Goal: Use online tool/utility

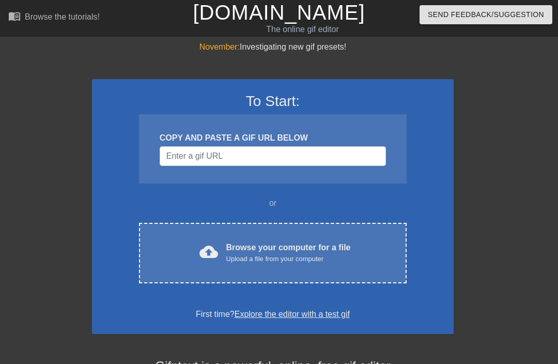
click at [348, 245] on div "Browse your computer for a file Upload a file from your computer" at bounding box center [288, 252] width 125 height 23
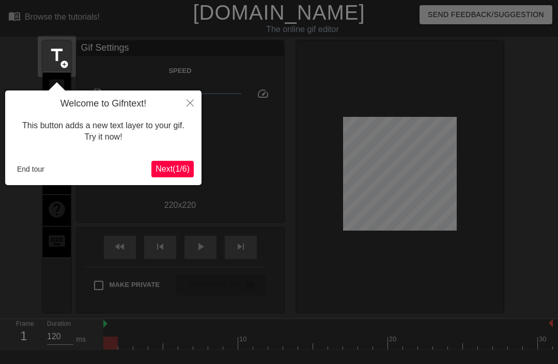
scroll to position [25, 0]
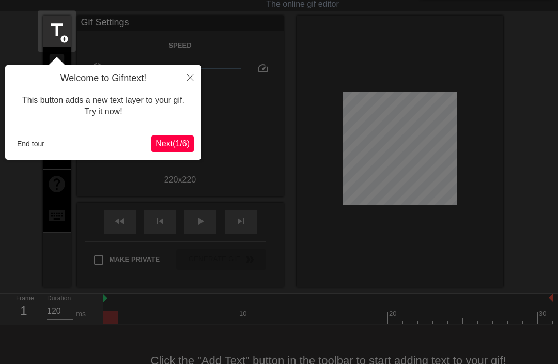
click at [177, 132] on div "Welcome to Gifntext! This button adds a new text layer to your gif. Try it now!…" at bounding box center [103, 112] width 196 height 95
click at [191, 75] on icon "Close" at bounding box center [190, 77] width 7 height 7
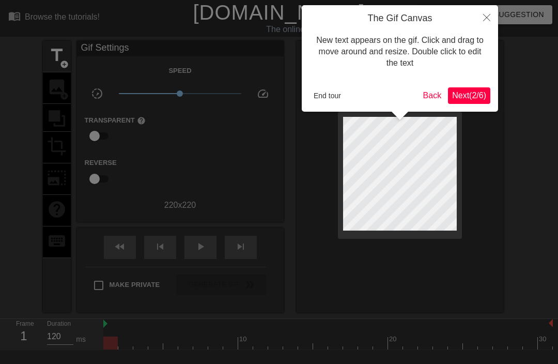
click at [514, 78] on div at bounding box center [279, 211] width 558 height 422
click at [481, 92] on span "Next ( 2 / 6 )" at bounding box center [469, 95] width 34 height 9
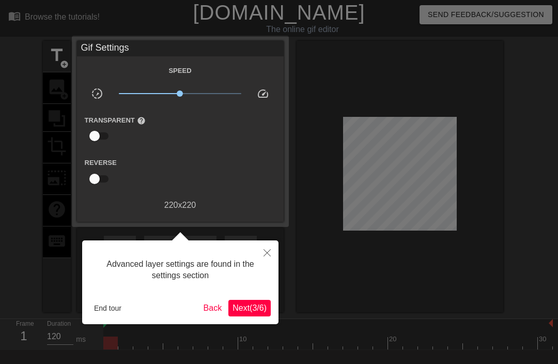
scroll to position [25, 0]
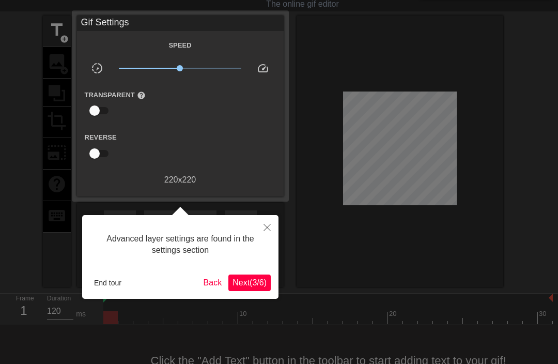
click at [266, 218] on button "Close" at bounding box center [267, 227] width 23 height 24
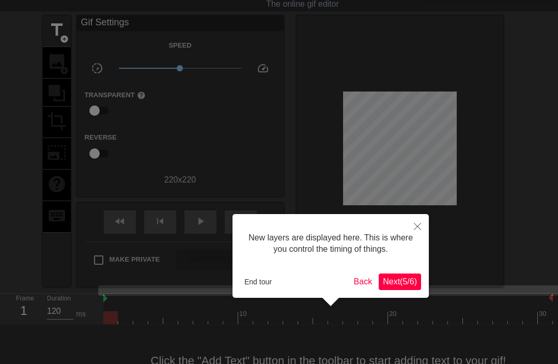
click at [405, 278] on span "Next ( 5 / 6 )" at bounding box center [400, 281] width 34 height 9
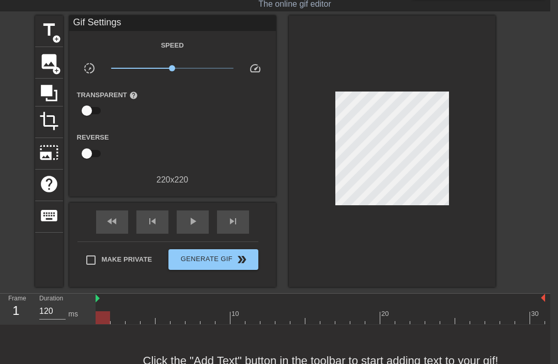
scroll to position [25, 0]
click at [487, 310] on div at bounding box center [487, 314] width 2 height 10
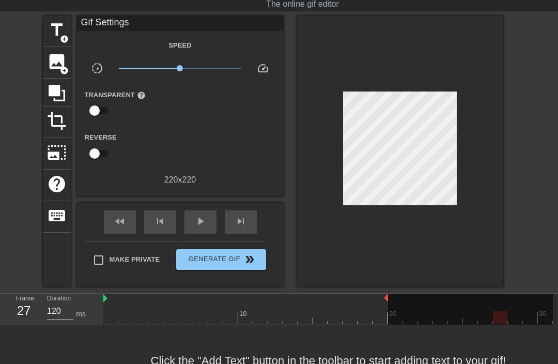
scroll to position [25, 0]
click at [201, 223] on span "play_arrow" at bounding box center [200, 221] width 12 height 12
click at [60, 35] on span "add_circle" at bounding box center [64, 39] width 9 height 9
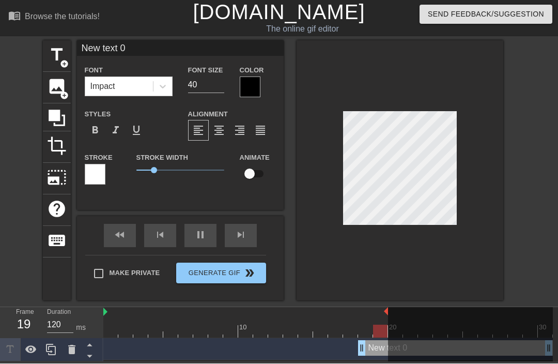
scroll to position [0, 0]
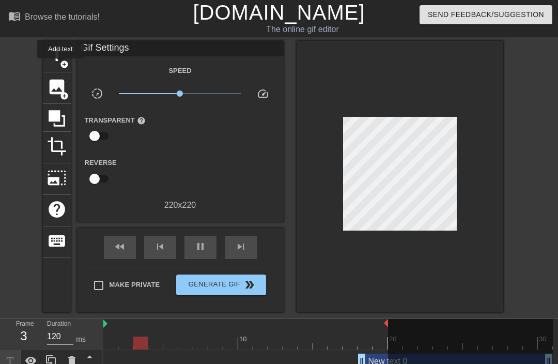
click at [62, 66] on span "add_circle" at bounding box center [64, 64] width 9 height 9
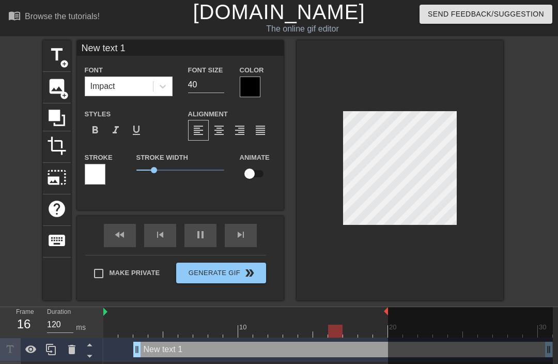
scroll to position [0, 2]
type input "New txt 1"
type textarea "New txt 1"
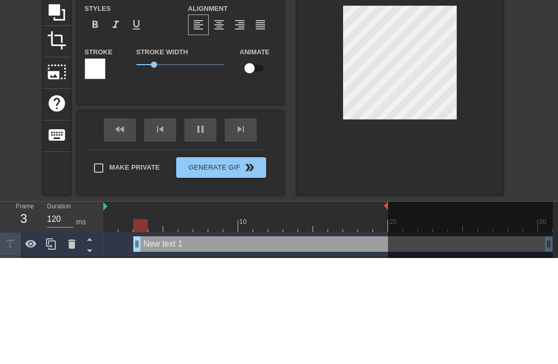
type input "New xt 1"
type textarea "New xt 1"
type input "Newxt 1"
type textarea "Next 1"
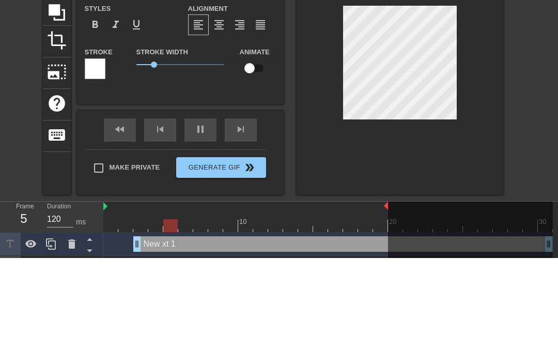
type input "Next 1"
type textarea "Nxt 1"
type input "xt 1"
type textarea "xt 1"
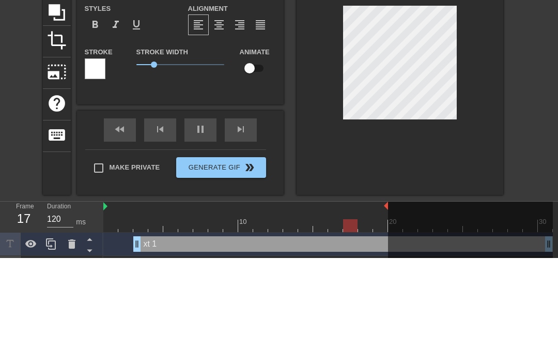
type input "New text 0"
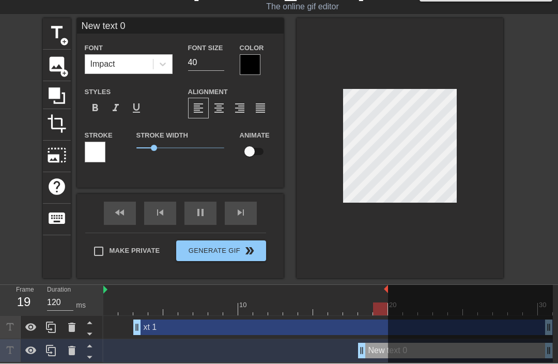
click at [415, 57] on div at bounding box center [400, 149] width 207 height 260
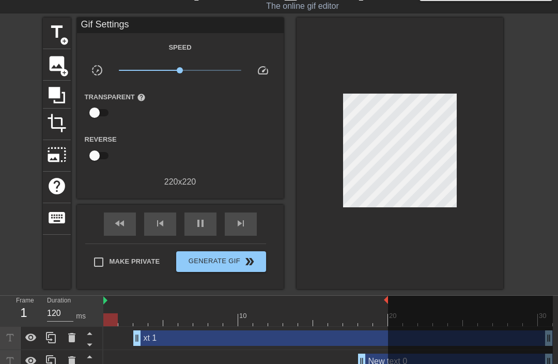
click at [94, 164] on input "checkbox" at bounding box center [94, 156] width 59 height 20
click at [103, 159] on input "checkbox" at bounding box center [104, 156] width 59 height 20
checkbox input "false"
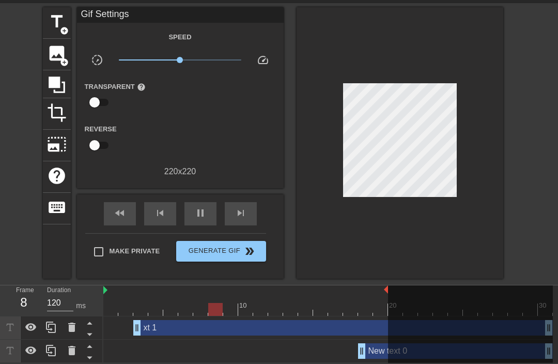
click at [78, 348] on div at bounding box center [72, 351] width 21 height 23
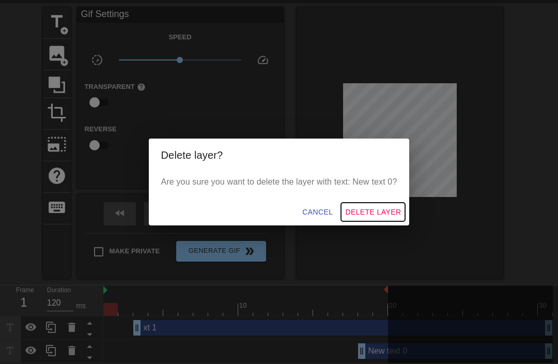
click at [371, 218] on span "Delete Layer" at bounding box center [373, 212] width 56 height 13
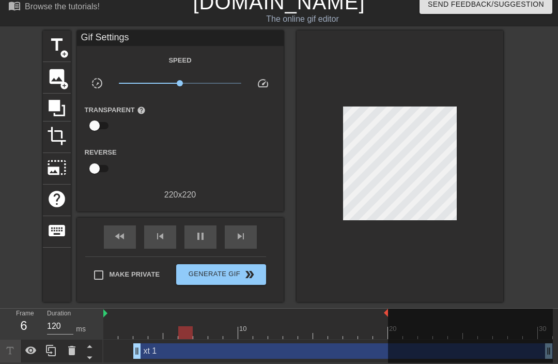
click at [72, 354] on icon at bounding box center [71, 350] width 7 height 9
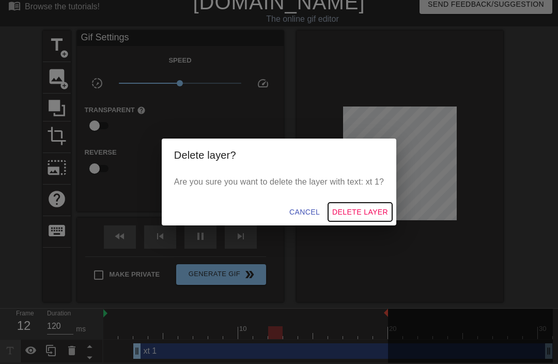
click at [367, 214] on span "Delete Layer" at bounding box center [360, 212] width 56 height 13
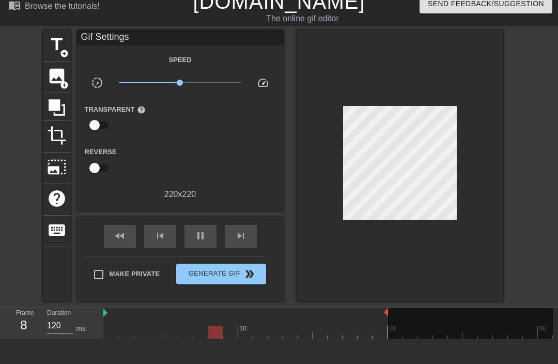
click at [64, 52] on span "add_circle" at bounding box center [64, 53] width 9 height 9
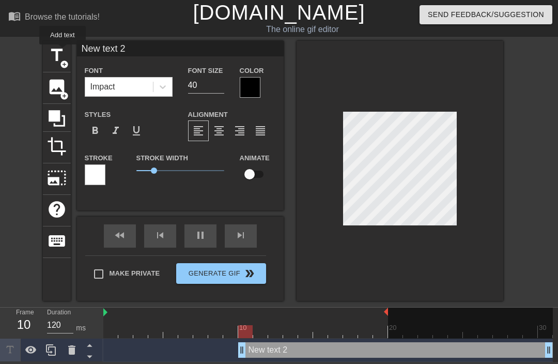
scroll to position [0, 0]
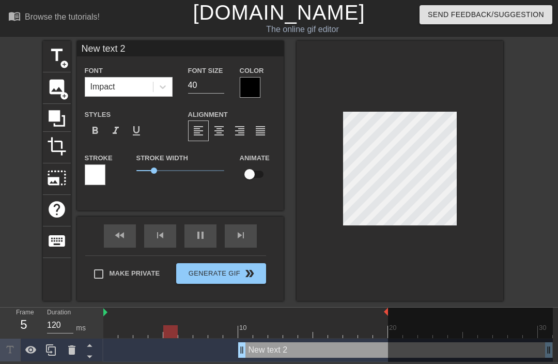
click at [357, 340] on div "10 20 30 New text 2 drag_handle drag_handle" at bounding box center [330, 335] width 455 height 54
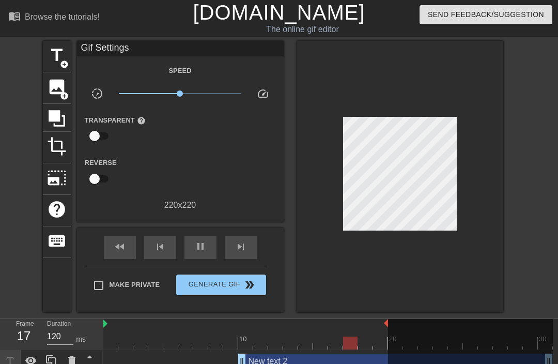
scroll to position [11, 0]
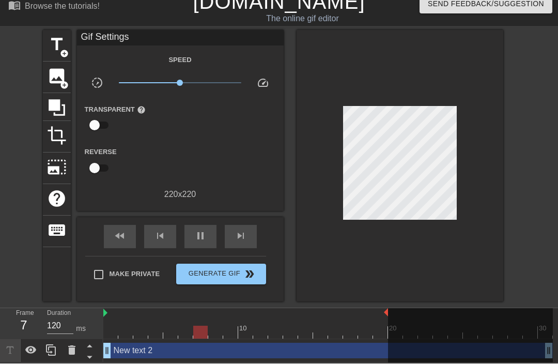
click at [153, 356] on div "New text 2 drag_handle drag_handle" at bounding box center [328, 351] width 450 height 16
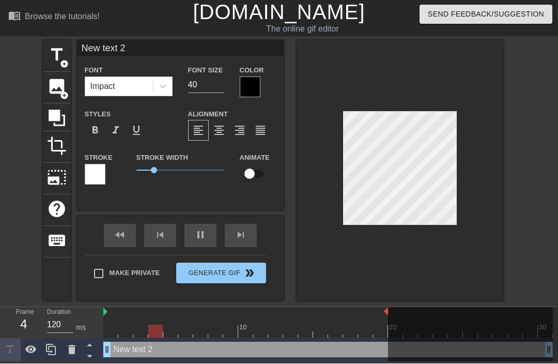
scroll to position [0, 2]
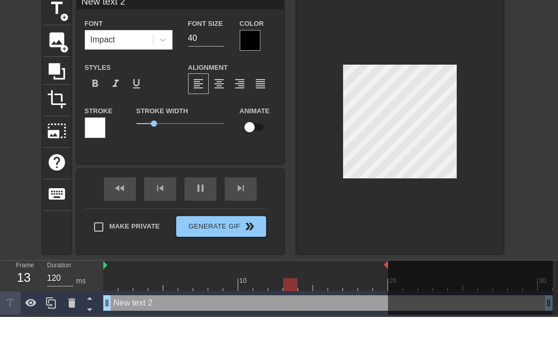
type input "New tet 2"
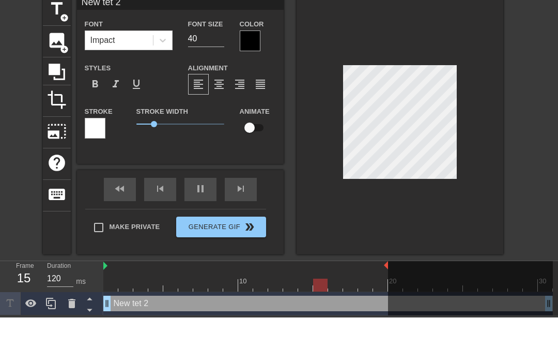
type textarea "New tt 2"
type input "New t 2"
type textarea "New t 2"
type input "Newt 2"
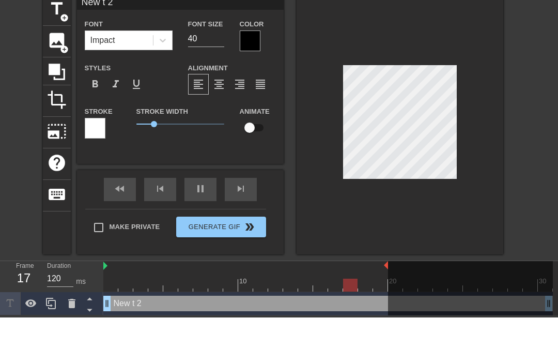
type textarea "Newt 2"
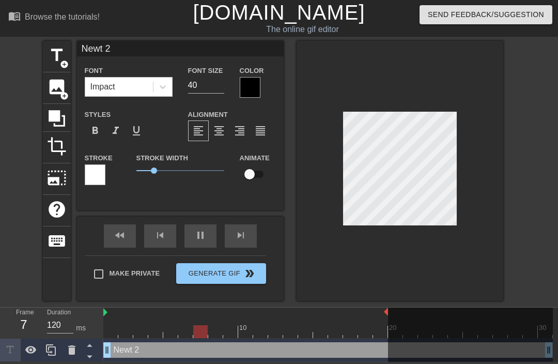
scroll to position [0, 0]
click at [170, 352] on div "Newt 2 drag_handle drag_handle" at bounding box center [328, 350] width 450 height 16
click at [119, 347] on div "Newt 2 drag_handle drag_handle" at bounding box center [328, 350] width 450 height 16
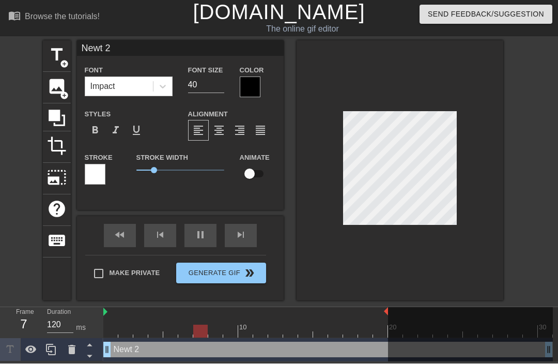
scroll to position [0, 2]
type input "Newt"
type textarea "Newt"
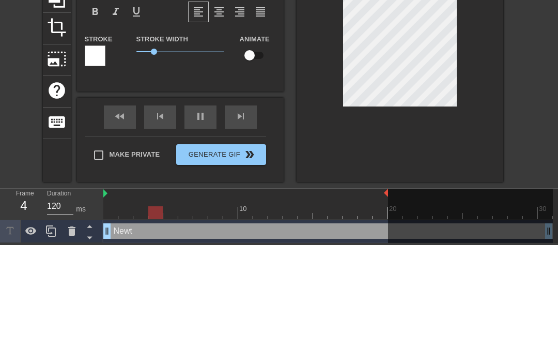
type input "Newt"
type textarea "Newt"
type input "New"
type textarea "Ne"
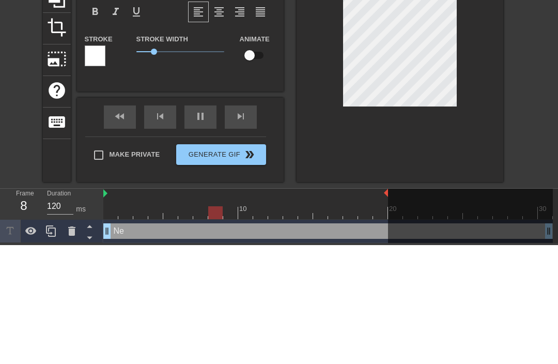
type input "N"
type textarea "N"
type input "H"
type textarea "H"
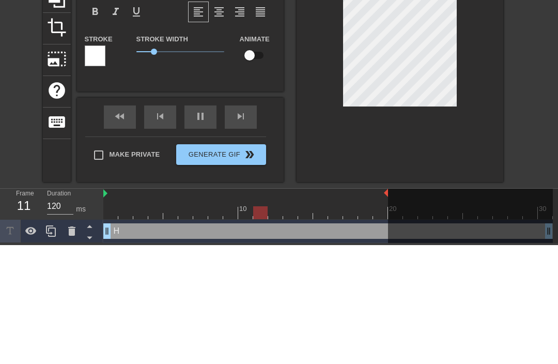
type input "Hi"
type textarea "Hi"
type input "Hi"
type textarea "Hi"
type input "Hi L"
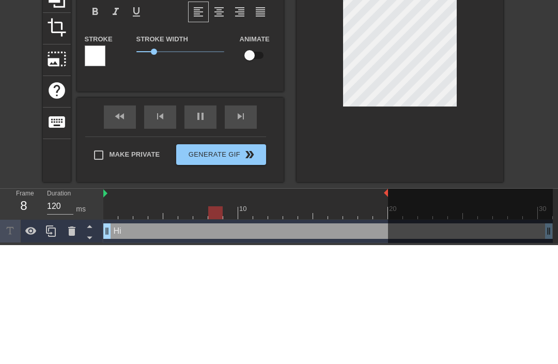
type textarea "Hi L"
type input "Hi Le"
type textarea "Hi Le"
type input "Hi [PERSON_NAME]"
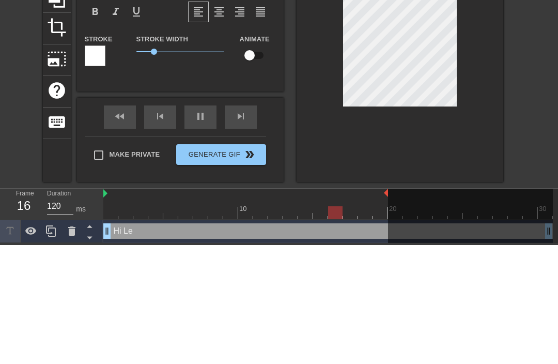
type textarea "Hi [PERSON_NAME]"
type input "Hi [PERSON_NAME]"
type textarea "Hi [PERSON_NAME]"
type input "Hi LeviK"
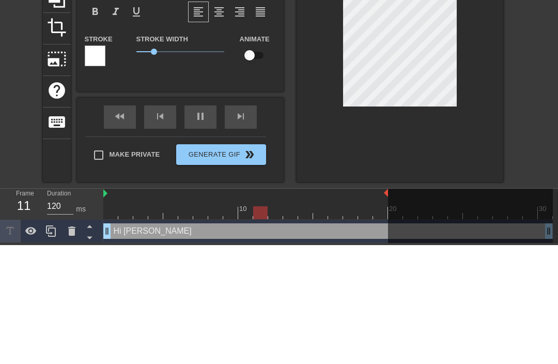
type textarea "Hi LeviK"
type input "Hi LeviKi"
type textarea "Hi LeviKit"
type input "Hi LeviKitt"
type textarea "Hi LeviKitte"
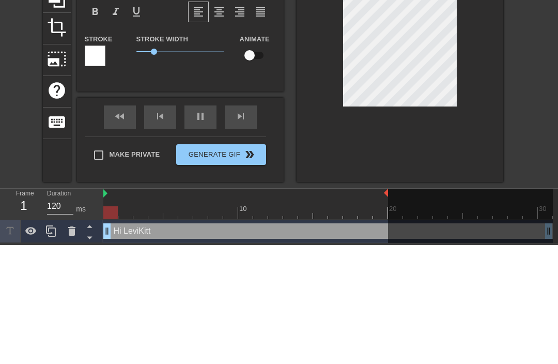
type input "Hi LeviKitte"
type textarea "Hi LeviKitten"
type input "Hi LeviKitten"
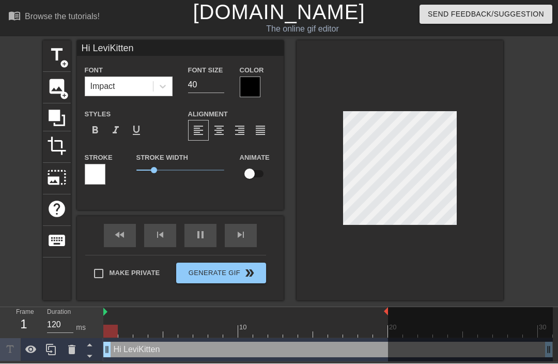
type textarea "Hi LeviKitten"
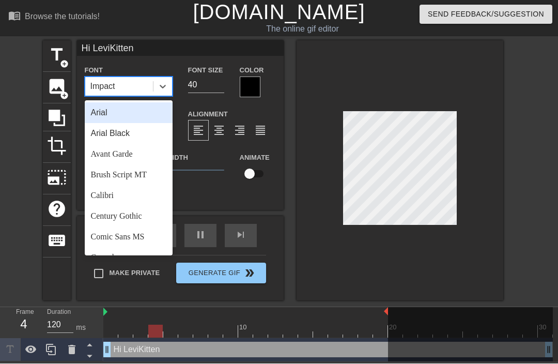
click at [123, 129] on div "format_italic" at bounding box center [115, 130] width 21 height 21
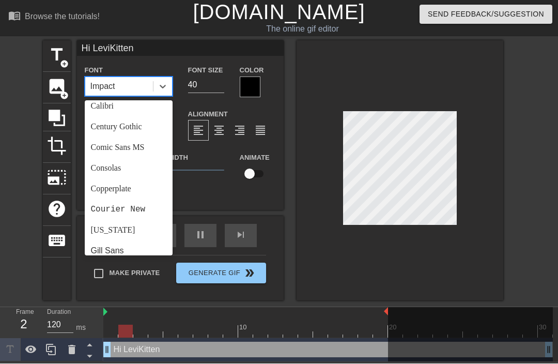
scroll to position [89, 0]
click at [128, 128] on div "Century Gothic" at bounding box center [129, 127] width 88 height 21
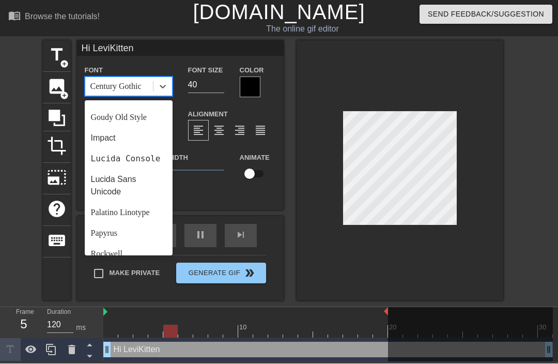
scroll to position [245, 0]
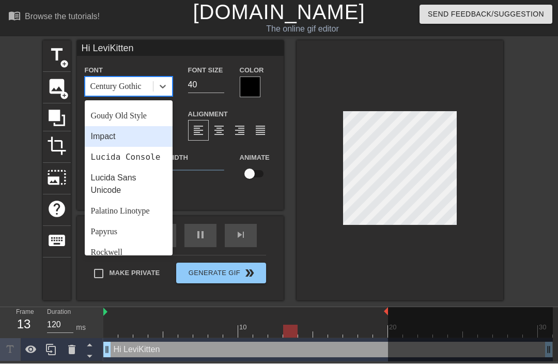
click at [119, 136] on div "Impact" at bounding box center [129, 137] width 88 height 21
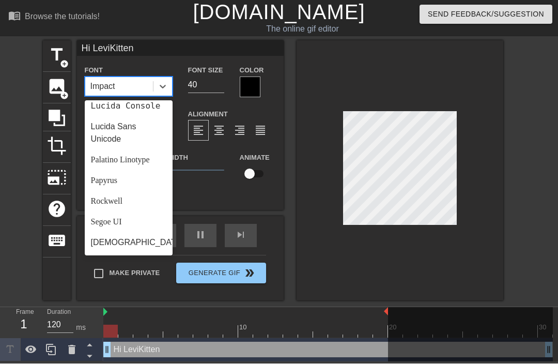
scroll to position [316, 0]
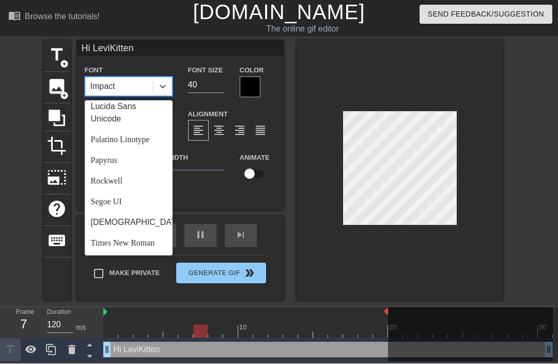
click at [126, 113] on div "Lucida Sans Unicode" at bounding box center [129, 113] width 88 height 33
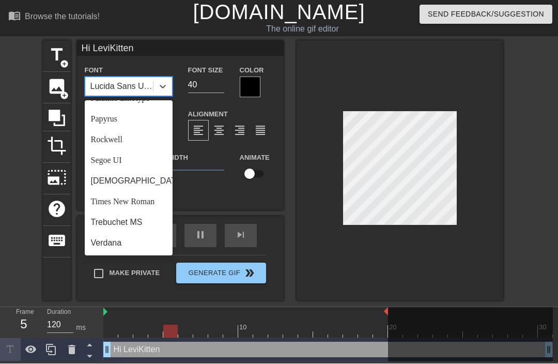
scroll to position [358, 0]
click at [136, 140] on div "Rockwell" at bounding box center [129, 140] width 88 height 21
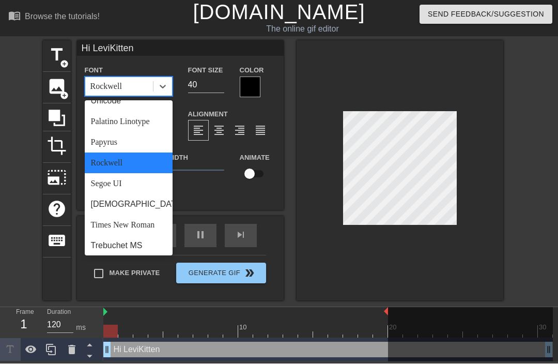
scroll to position [322, 0]
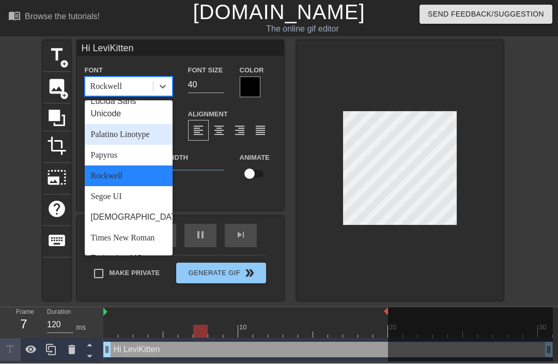
click at [145, 131] on div "Palatino Linotype" at bounding box center [129, 135] width 88 height 21
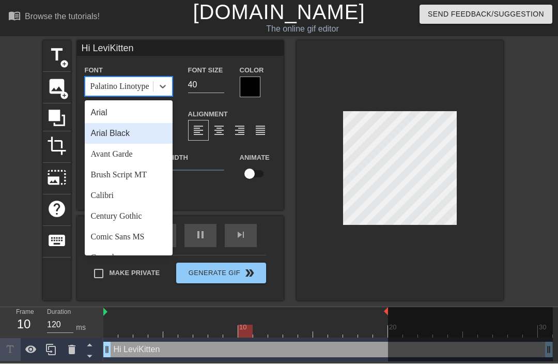
click at [145, 133] on div "Arial Black" at bounding box center [129, 134] width 88 height 21
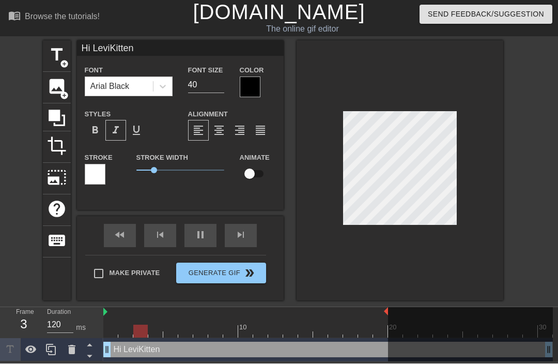
scroll to position [0, 2]
click at [340, 344] on div "Hi LeviKitten drag_handle drag_handle" at bounding box center [328, 350] width 450 height 16
click at [201, 76] on label "Font Size" at bounding box center [205, 71] width 35 height 10
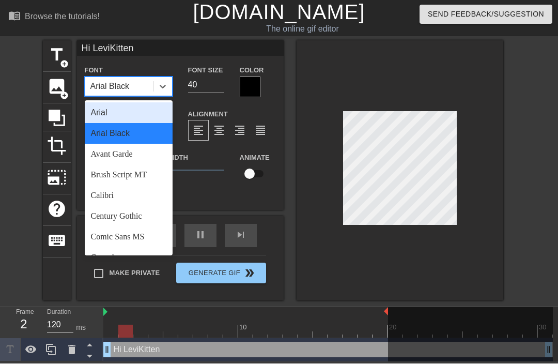
click at [136, 110] on div "Arial" at bounding box center [129, 113] width 88 height 21
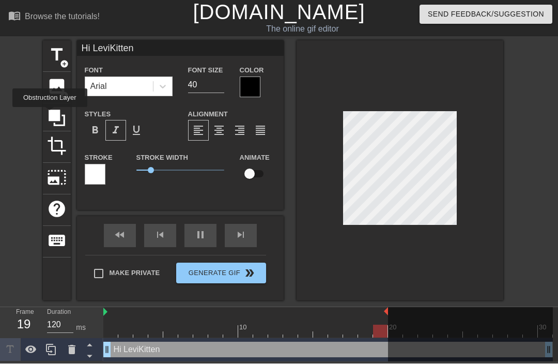
click at [53, 115] on icon at bounding box center [57, 118] width 17 height 17
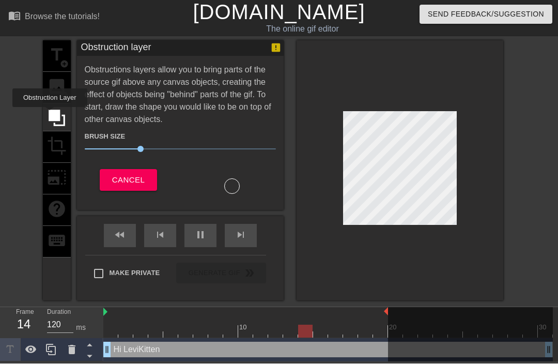
click at [57, 144] on div "title add_circle image add_circle crop photo_size_select_large help keyboard" at bounding box center [57, 171] width 28 height 260
click at [56, 176] on div "title add_circle image add_circle crop photo_size_select_large help keyboard" at bounding box center [57, 171] width 28 height 260
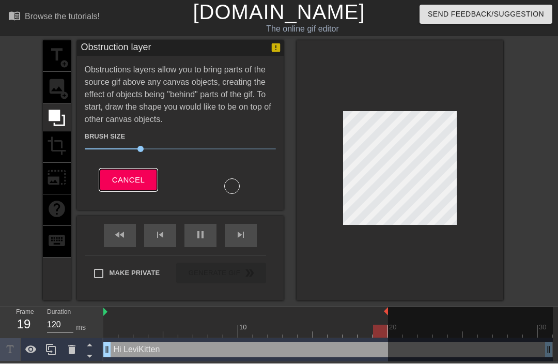
click at [142, 174] on span "Cancel" at bounding box center [128, 180] width 33 height 13
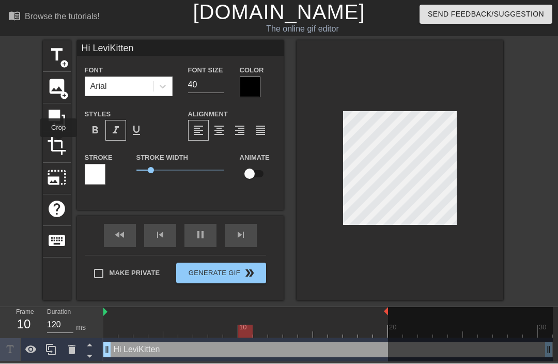
click at [59, 145] on span "crop" at bounding box center [57, 146] width 20 height 20
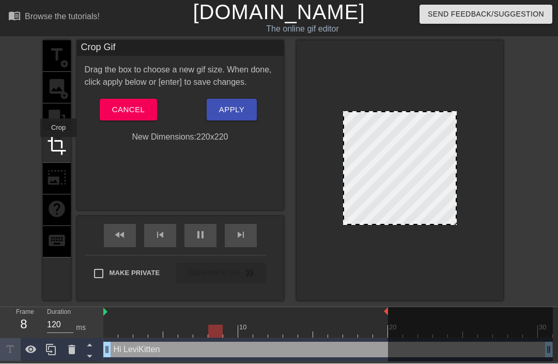
click at [58, 175] on div "title add_circle image add_circle crop photo_size_select_large help keyboard" at bounding box center [57, 171] width 28 height 260
click at [62, 177] on div "title add_circle image add_circle crop photo_size_select_large help keyboard" at bounding box center [57, 171] width 28 height 260
click at [133, 117] on span "Cancel" at bounding box center [128, 109] width 33 height 13
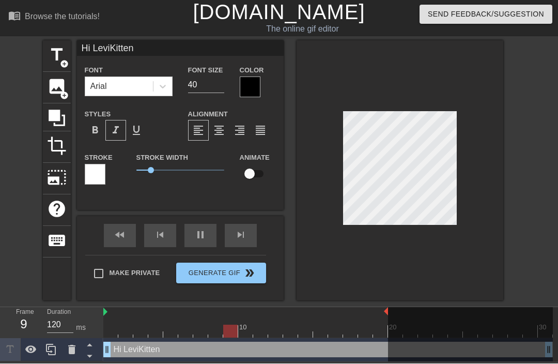
click at [58, 206] on span "help" at bounding box center [57, 210] width 20 height 20
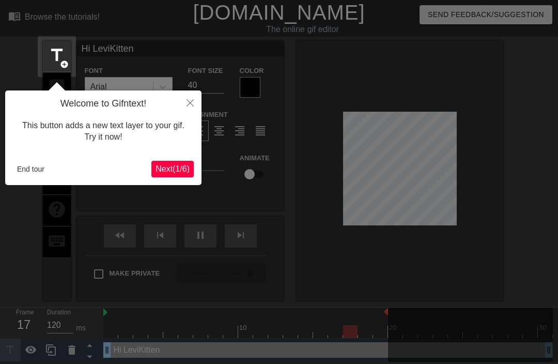
click at [185, 100] on button "Close" at bounding box center [190, 102] width 23 height 24
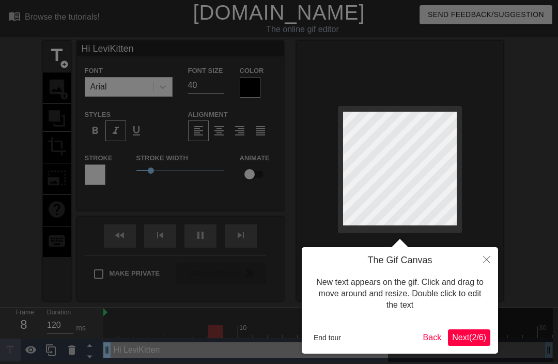
click at [500, 257] on div at bounding box center [279, 182] width 558 height 364
click at [427, 340] on button "Back" at bounding box center [432, 337] width 27 height 17
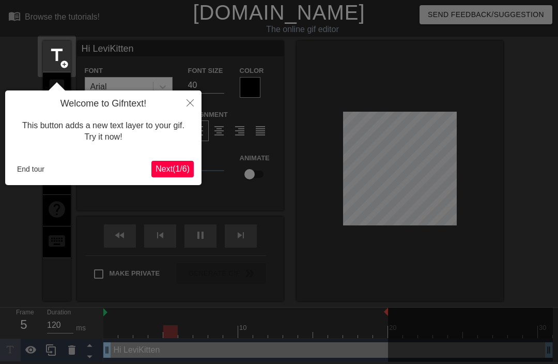
click at [32, 176] on button "End tour" at bounding box center [31, 169] width 36 height 16
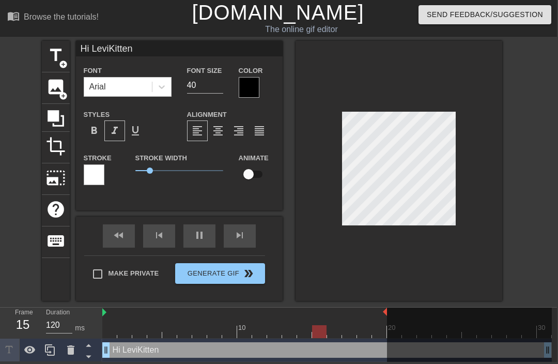
scroll to position [0, 0]
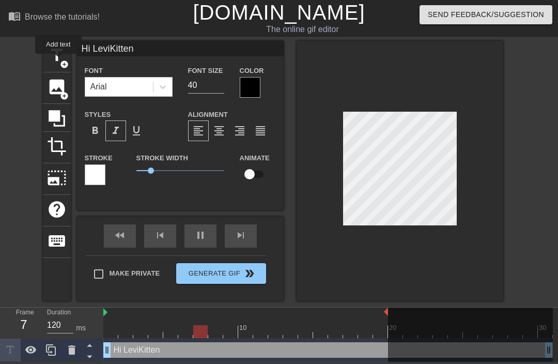
click at [60, 61] on span "add_circle" at bounding box center [64, 64] width 9 height 9
type input "New text 3"
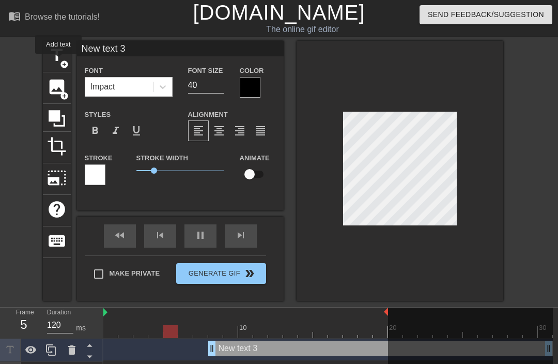
scroll to position [2, 0]
click at [204, 339] on div "10 20 30 New text 3 drag_handle drag_handle Hi LeviKitten drag_handle drag_hand…" at bounding box center [330, 347] width 455 height 78
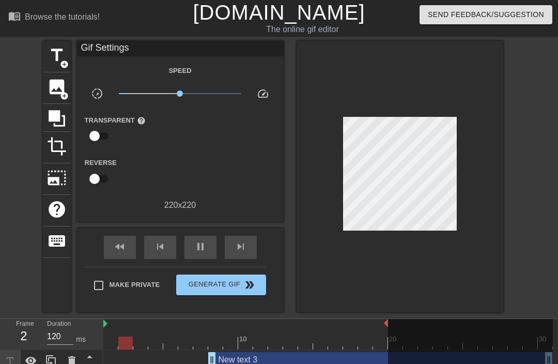
click at [75, 358] on icon at bounding box center [71, 360] width 7 height 9
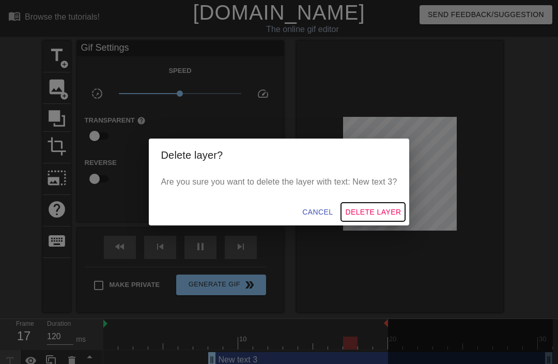
click at [383, 214] on span "Delete Layer" at bounding box center [373, 212] width 56 height 13
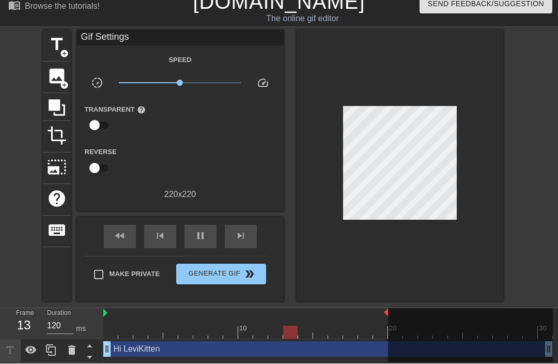
scroll to position [0, 0]
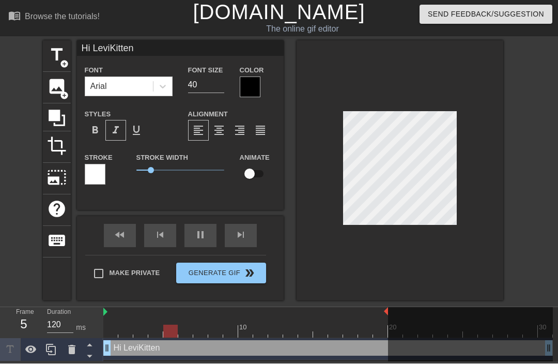
click at [508, 141] on div "title add_circle image add_circle crop photo_size_select_large help keyboard Hi…" at bounding box center [279, 171] width 558 height 260
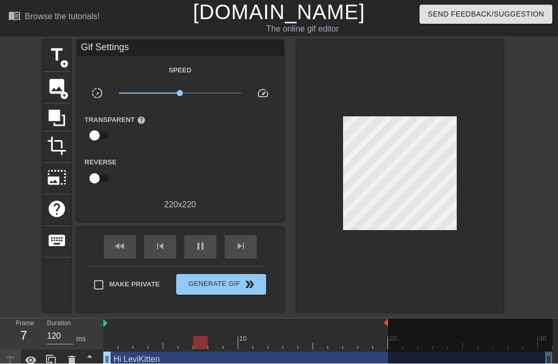
scroll to position [1, 0]
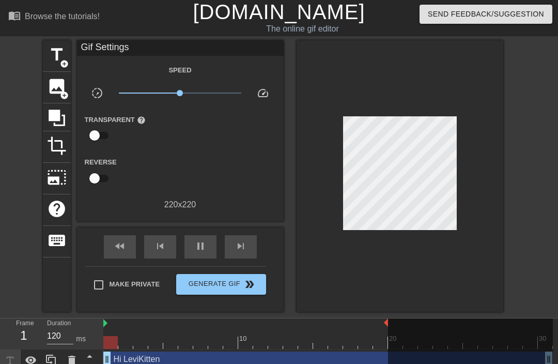
click at [62, 62] on span "add_circle" at bounding box center [64, 63] width 9 height 9
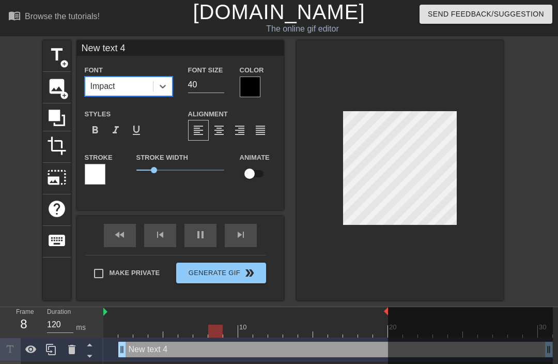
click at [151, 97] on div "Font 0 results available. Select is focused ,type to refine list, press Down to…" at bounding box center [128, 81] width 103 height 34
click at [75, 352] on icon at bounding box center [72, 349] width 12 height 12
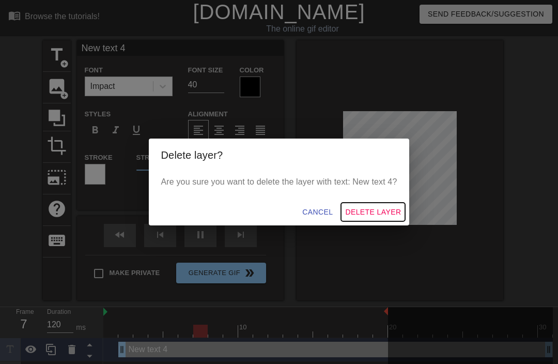
click at [375, 205] on button "Delete Layer" at bounding box center [373, 212] width 64 height 19
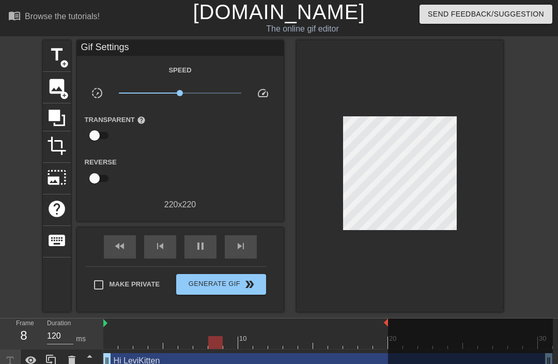
click at [169, 360] on div "Hi LeviKitten drag_handle drag_handle" at bounding box center [328, 361] width 450 height 16
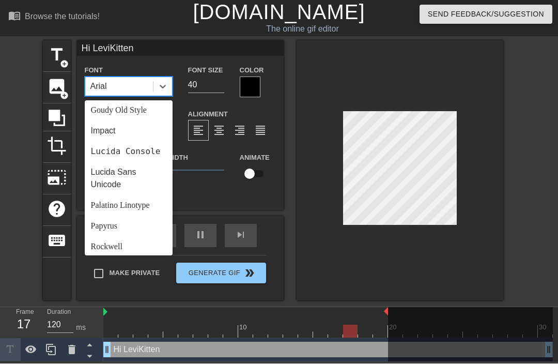
scroll to position [250, 0]
click at [117, 130] on div "Impact" at bounding box center [129, 131] width 88 height 21
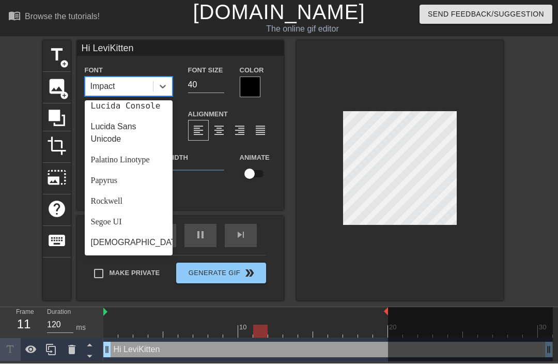
scroll to position [307, 0]
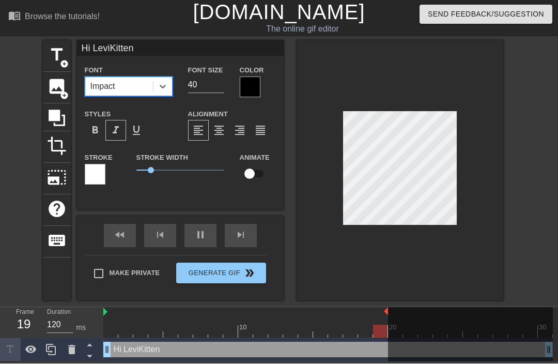
click at [474, 162] on div at bounding box center [400, 171] width 207 height 260
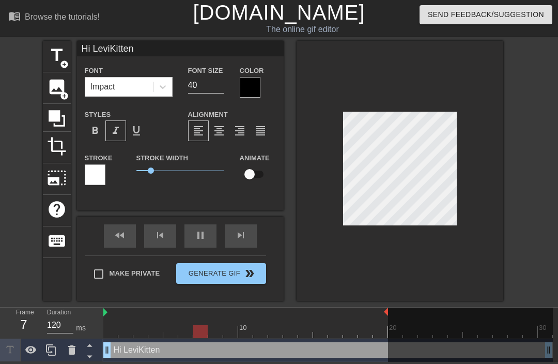
scroll to position [0, 0]
click at [502, 123] on div at bounding box center [400, 171] width 207 height 260
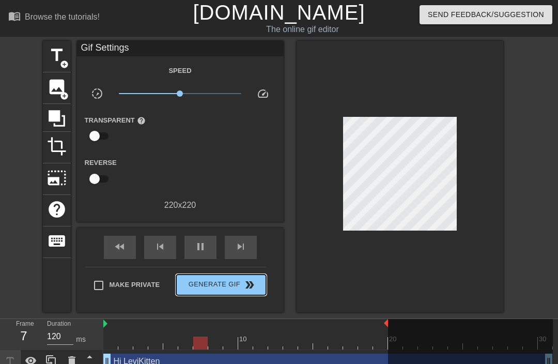
click at [253, 286] on span "double_arrow" at bounding box center [250, 285] width 12 height 12
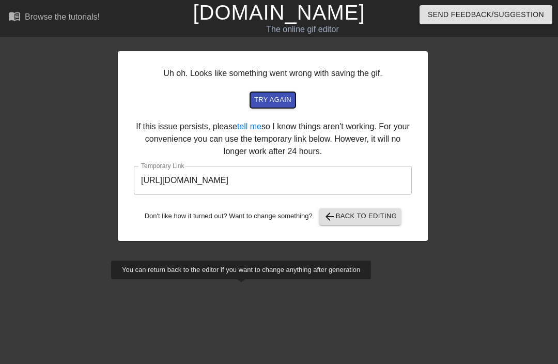
click at [282, 101] on span "try again" at bounding box center [272, 100] width 37 height 12
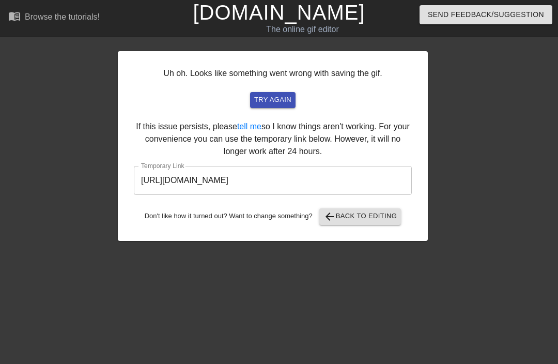
click at [257, 176] on input "[URL][DOMAIN_NAME]" at bounding box center [273, 180] width 278 height 29
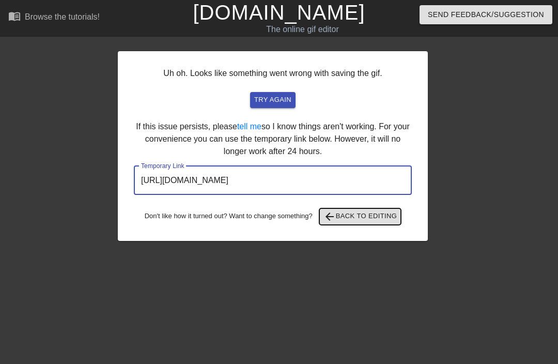
click at [382, 214] on span "arrow_back Back to Editing" at bounding box center [361, 216] width 74 height 12
